Goal: Task Accomplishment & Management: Manage account settings

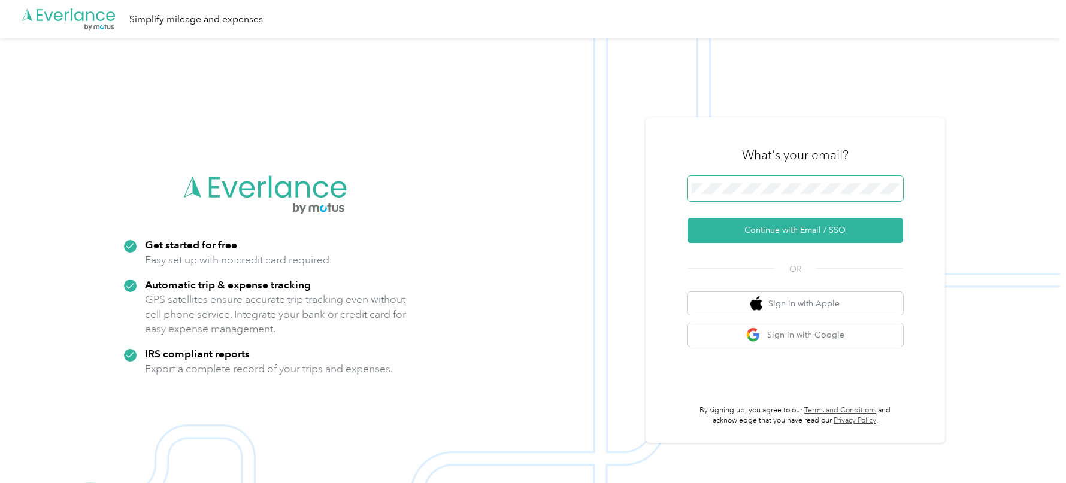
click at [748, 194] on span at bounding box center [795, 188] width 216 height 25
click at [760, 220] on button "Continue with Email / SSO" at bounding box center [795, 230] width 216 height 25
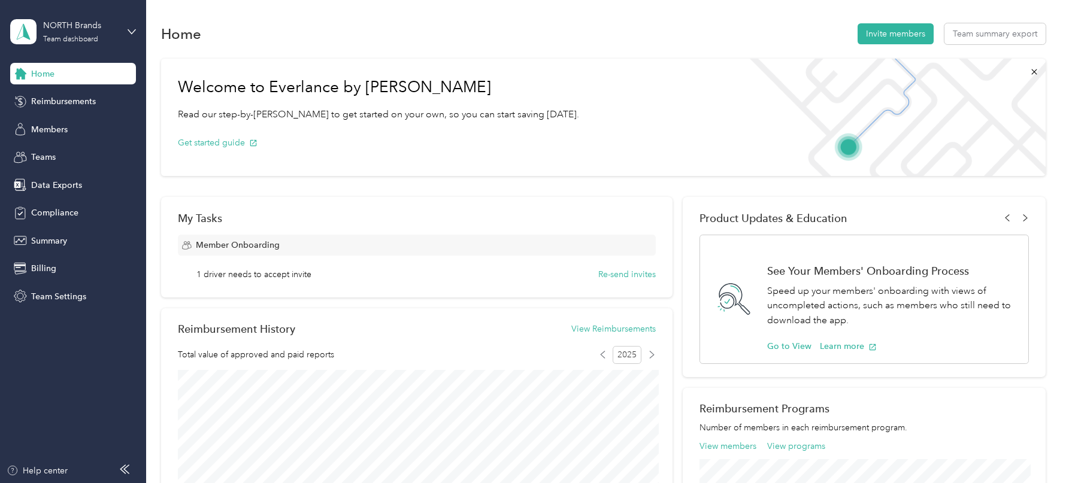
click at [57, 139] on div "Members" at bounding box center [73, 130] width 126 height 22
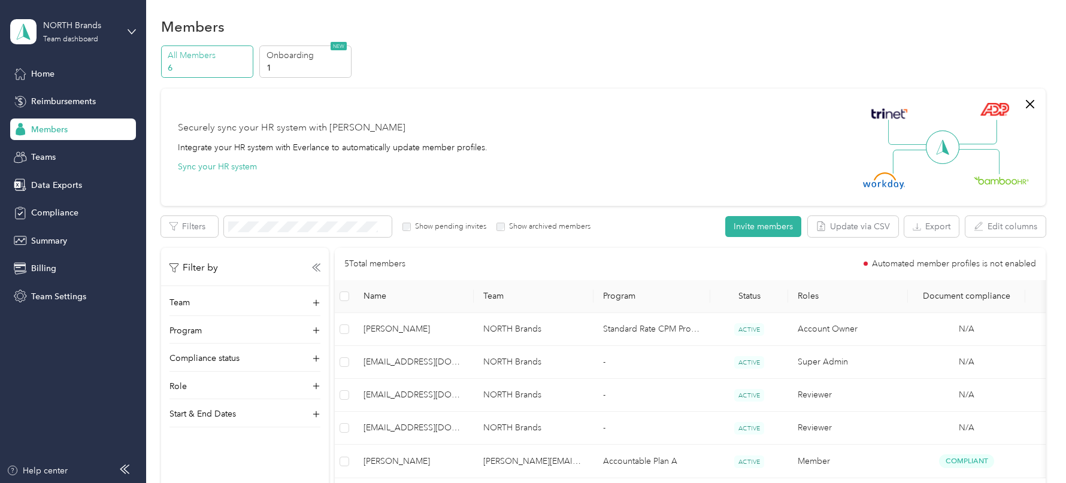
scroll to position [10, 0]
click at [314, 63] on p "1" at bounding box center [306, 65] width 81 height 13
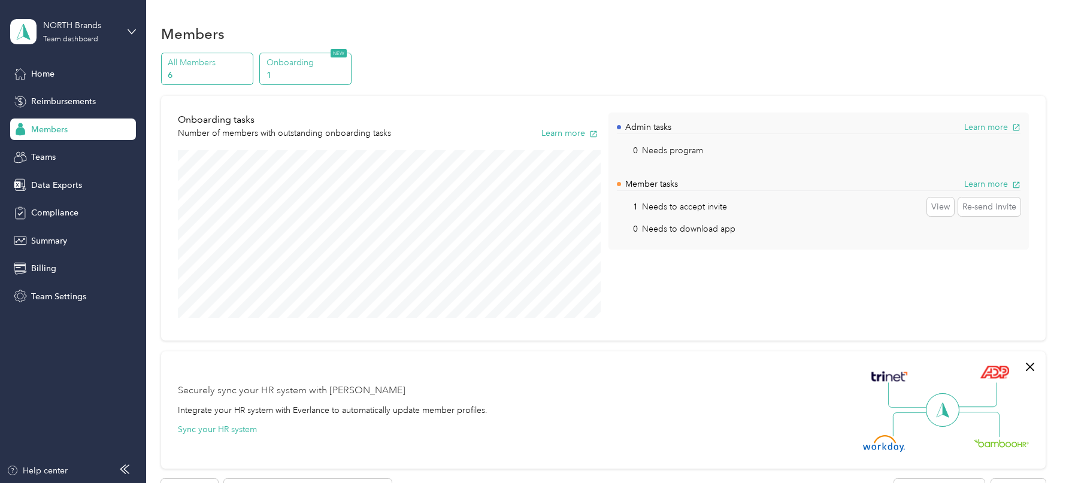
click at [206, 71] on p "6" at bounding box center [208, 75] width 81 height 13
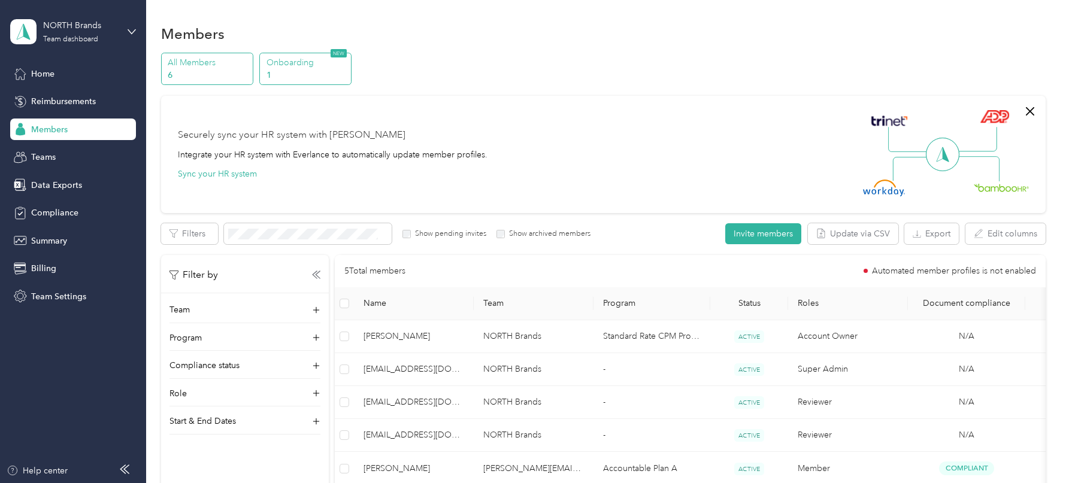
click at [341, 57] on p "Onboarding" at bounding box center [306, 62] width 81 height 13
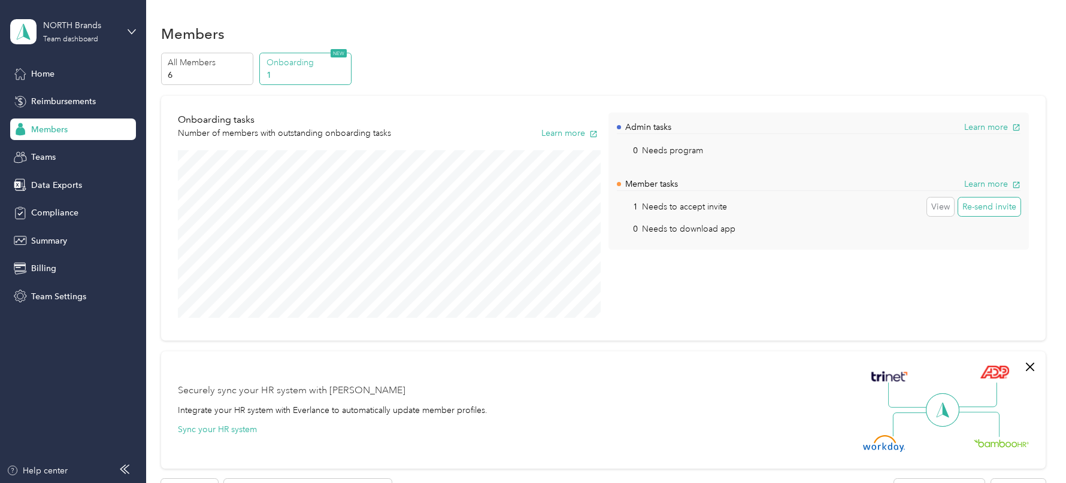
click at [990, 210] on button "Re-send invite" at bounding box center [989, 207] width 62 height 19
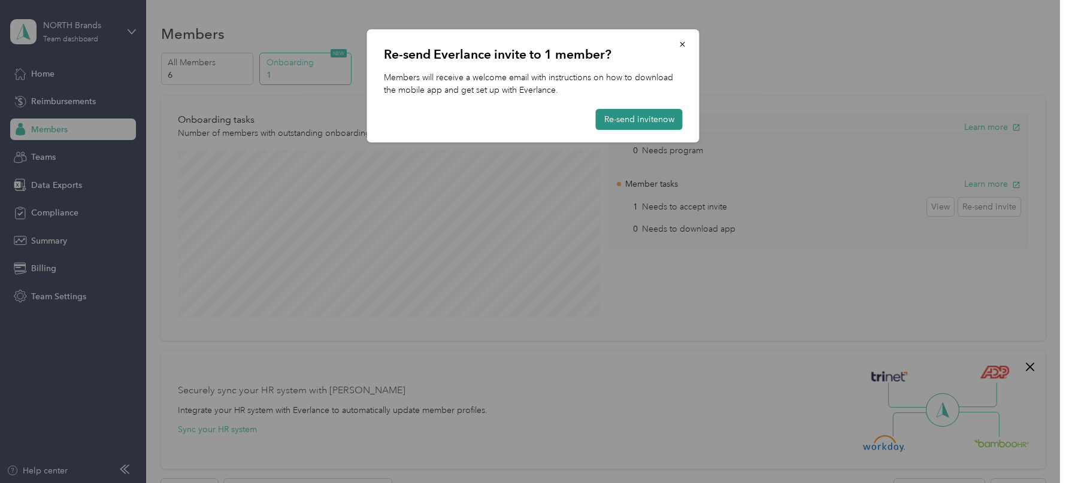
click at [647, 118] on button "Re-send invite now" at bounding box center [639, 119] width 87 height 21
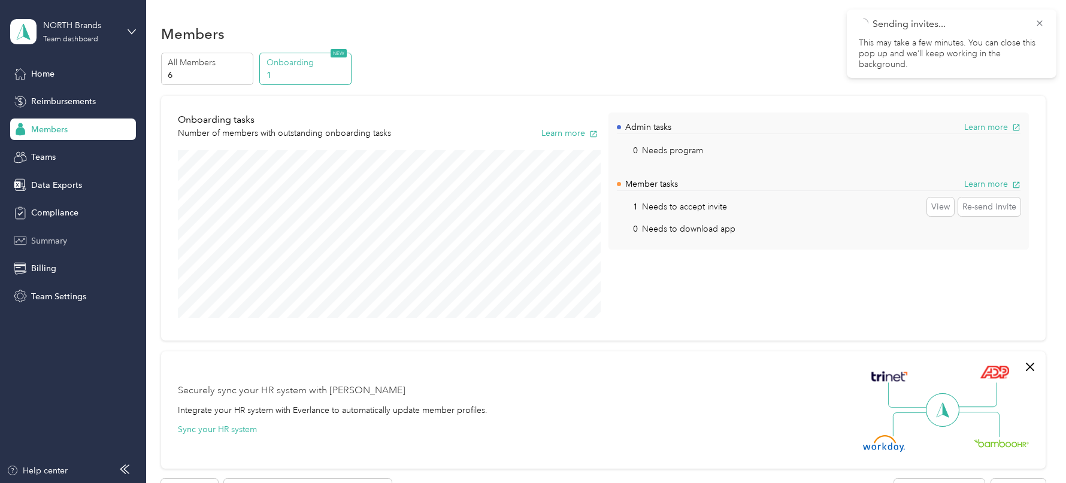
click at [51, 241] on span "Summary" at bounding box center [49, 241] width 36 height 13
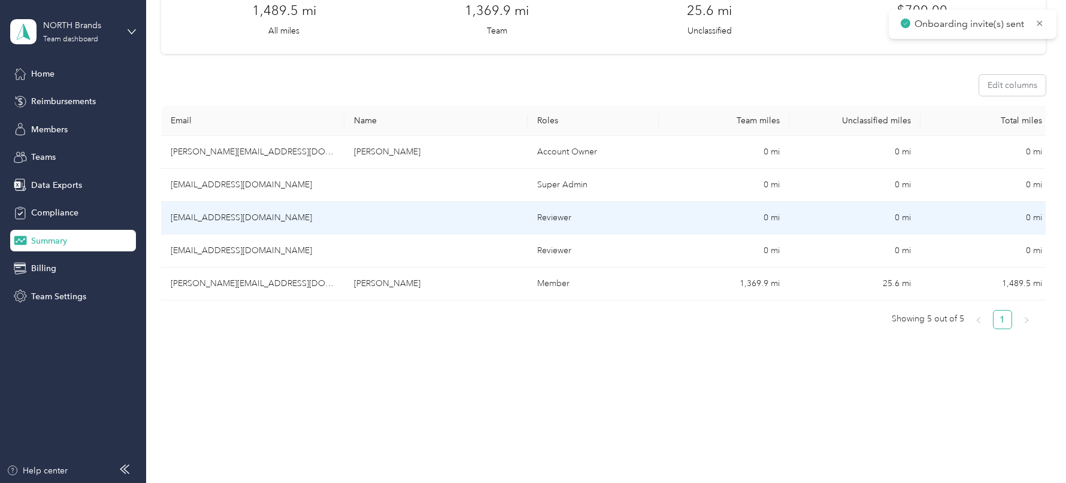
scroll to position [90, 0]
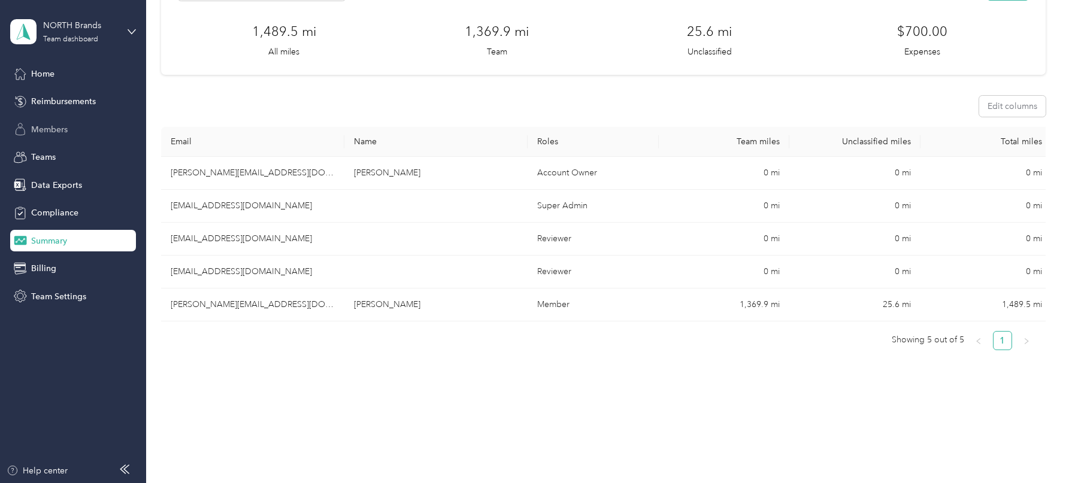
click at [53, 124] on span "Members" at bounding box center [49, 129] width 37 height 13
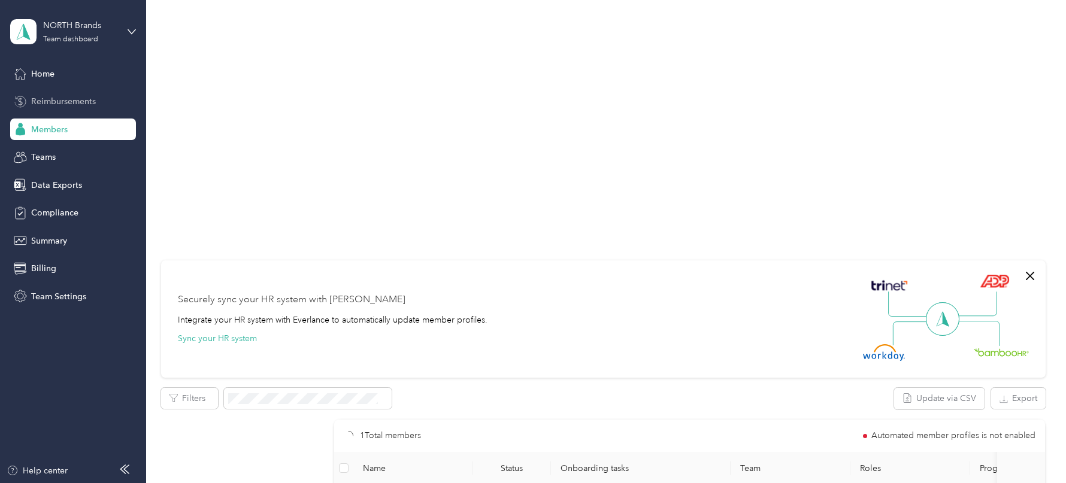
click at [57, 102] on span "Reimbursements" at bounding box center [63, 101] width 65 height 13
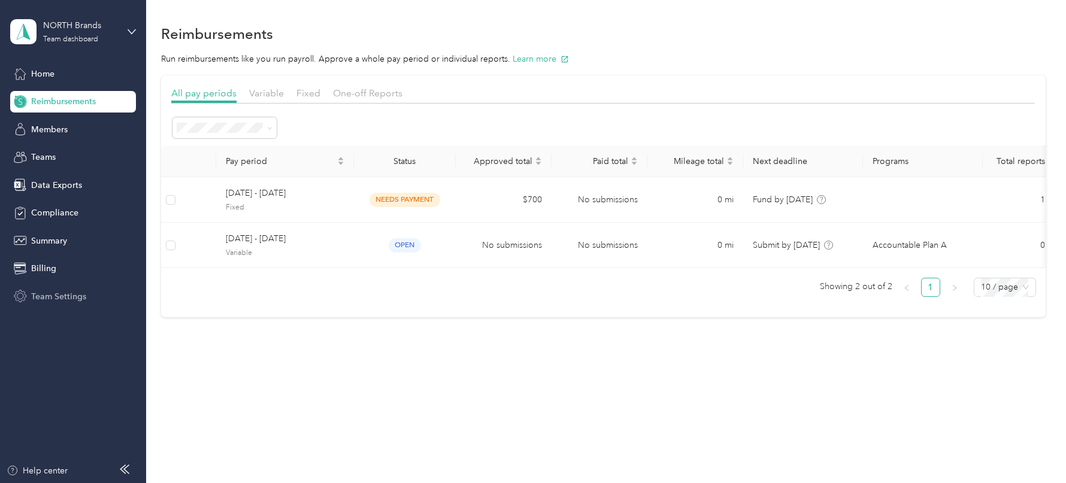
click at [63, 304] on div "Team Settings" at bounding box center [73, 297] width 126 height 22
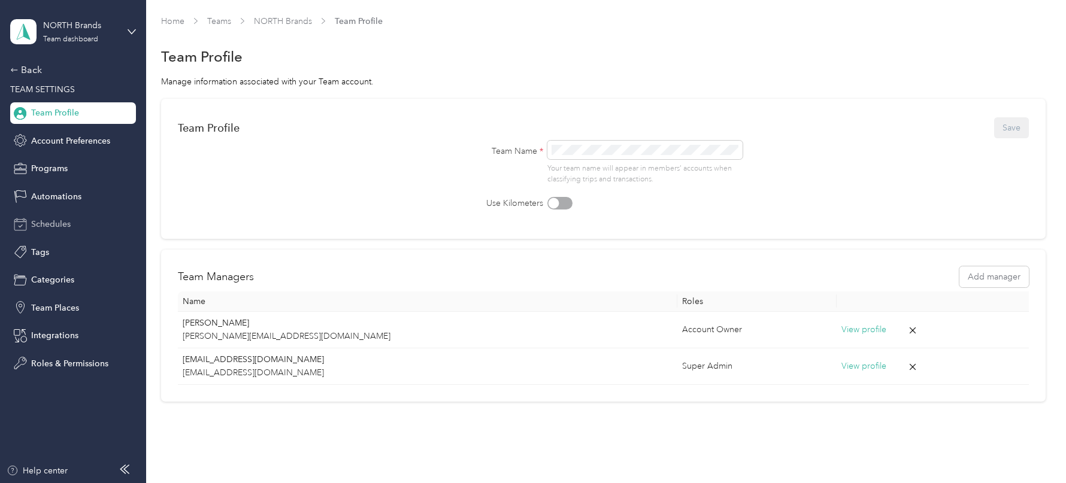
click at [66, 216] on div "Schedules" at bounding box center [73, 225] width 126 height 22
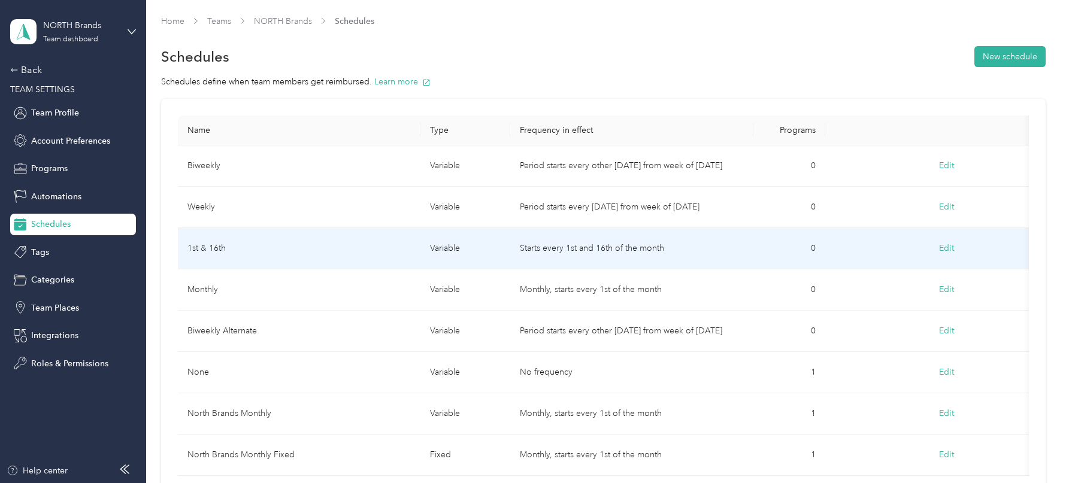
scroll to position [130, 0]
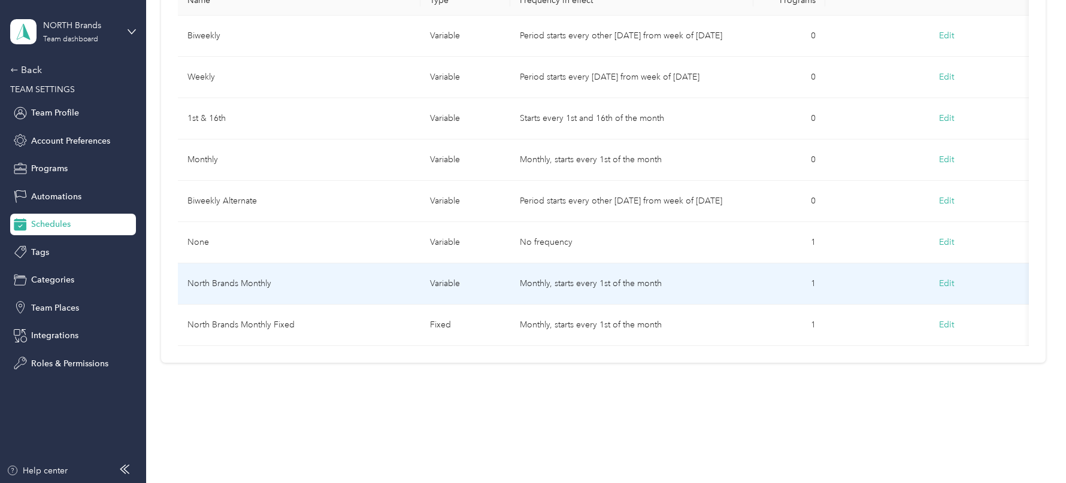
click at [347, 281] on td "North Brands Monthly" at bounding box center [299, 283] width 243 height 41
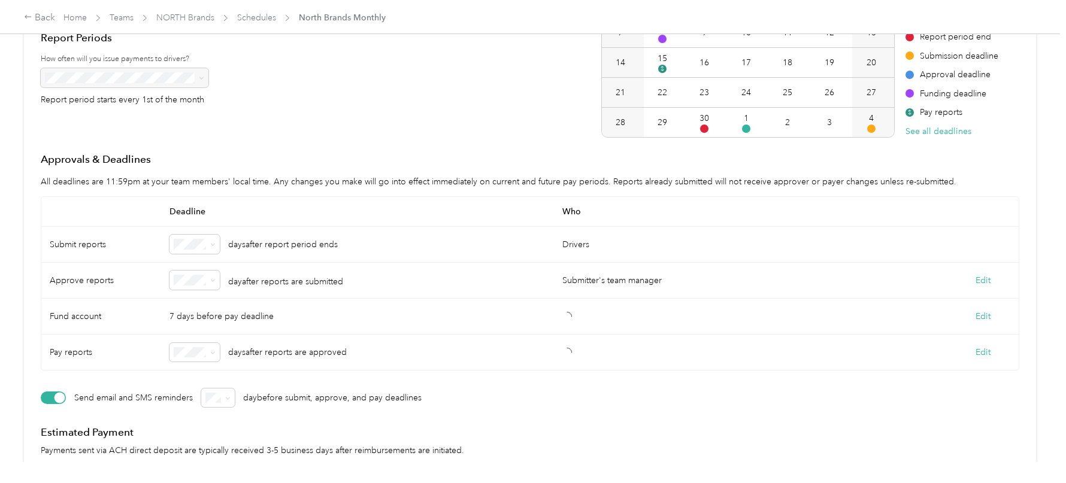
scroll to position [192, 0]
